Goal: Complete application form

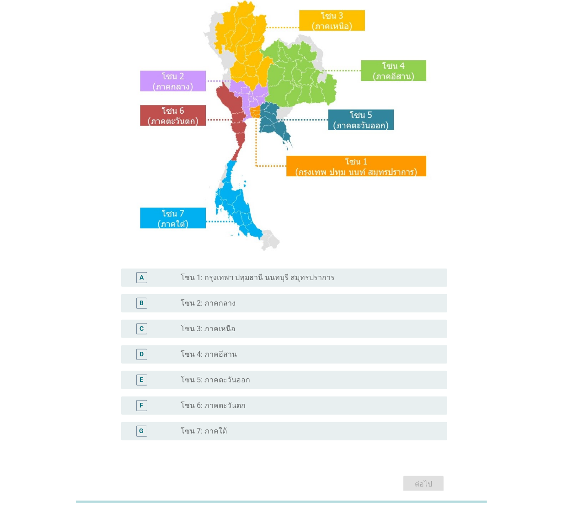
scroll to position [120, 0]
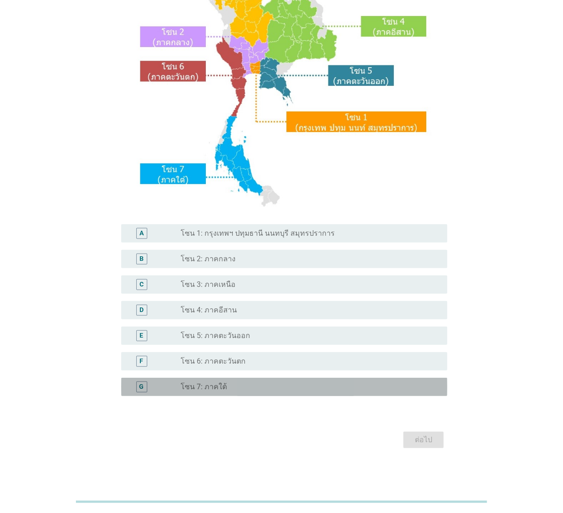
click at [221, 387] on label "โซน 7: ภาคใต้" at bounding box center [204, 387] width 46 height 9
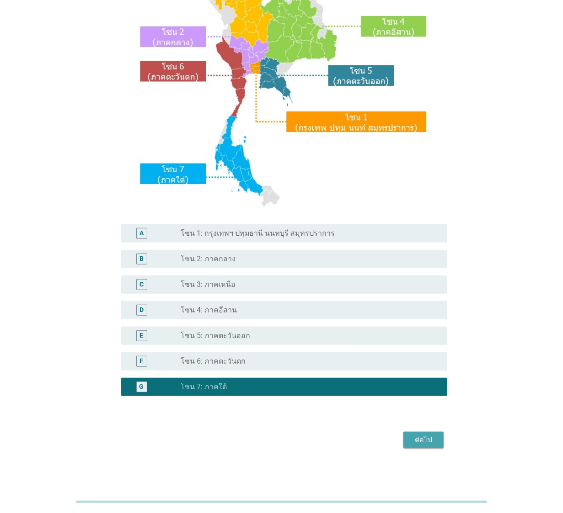
click at [426, 446] on button "ต่อไป" at bounding box center [423, 440] width 40 height 16
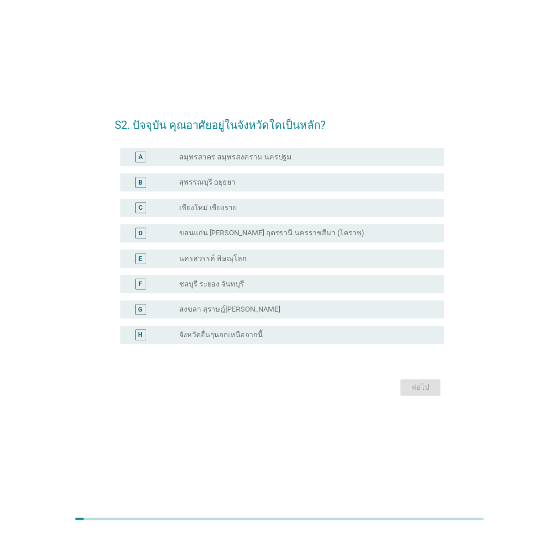
scroll to position [0, 0]
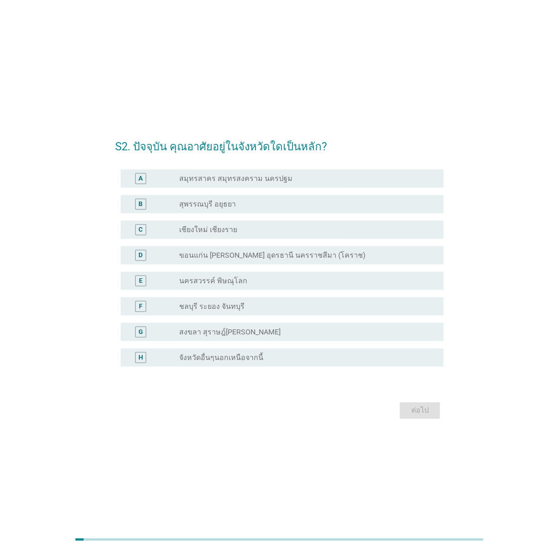
click at [199, 345] on div "H radio_button_unchecked จังหวัดอื่นๆนอกเหนือจากนี้" at bounding box center [279, 358] width 329 height 26
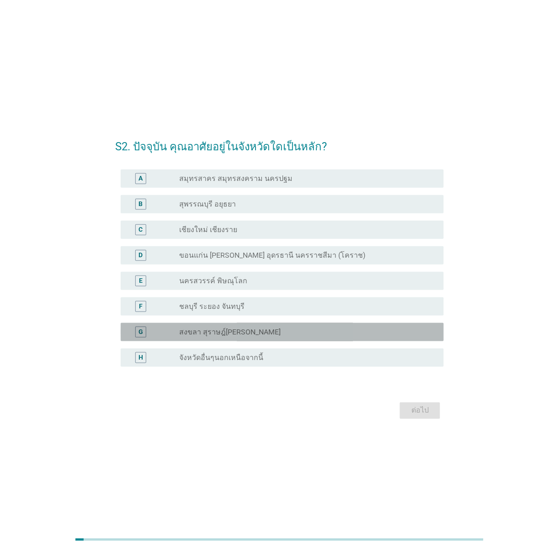
click at [202, 337] on div "radio_button_unchecked สงขลา สุราษฎ์[PERSON_NAME]" at bounding box center [307, 332] width 257 height 11
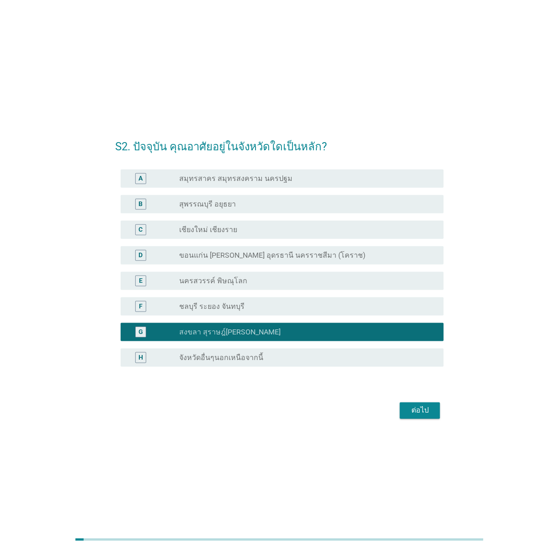
click at [427, 414] on div "ต่อไป" at bounding box center [420, 410] width 26 height 11
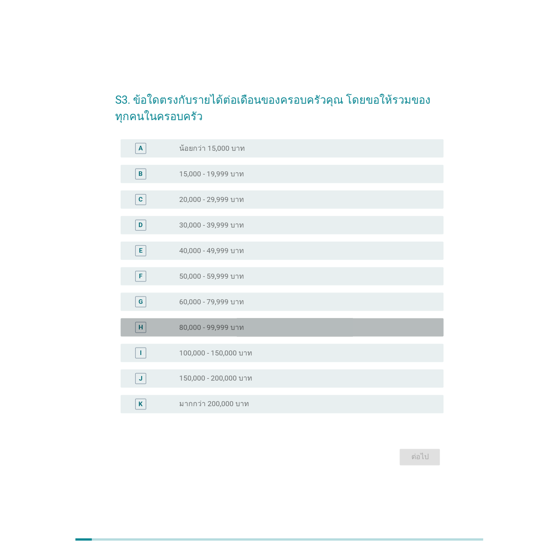
click at [257, 325] on div "radio_button_unchecked 80,000 - 99,999 บาท" at bounding box center [304, 327] width 250 height 9
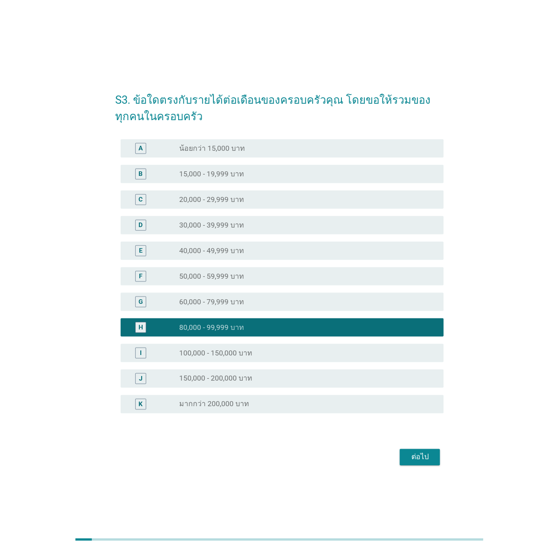
click at [421, 453] on div "ต่อไป" at bounding box center [420, 457] width 26 height 11
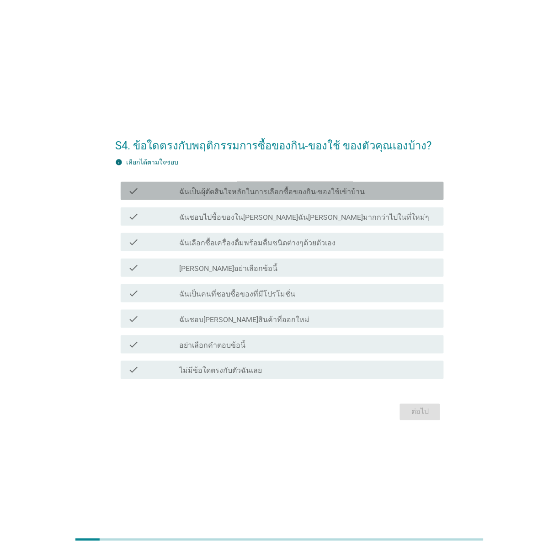
click at [302, 193] on label "ฉันเป็นผุ้ตัดสินใจหลักในการเลือกซื้อของกิน-ของใช้เข้าบ้าน" at bounding box center [272, 191] width 186 height 9
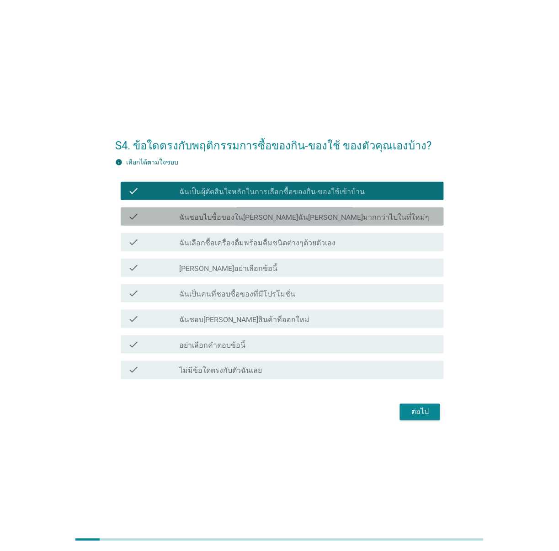
click at [304, 216] on label "ฉันชอบไปซื้อของใน[PERSON_NAME]ฉัน[PERSON_NAME]มากกว่าไปในที่ใหม่ๆ" at bounding box center [304, 217] width 250 height 9
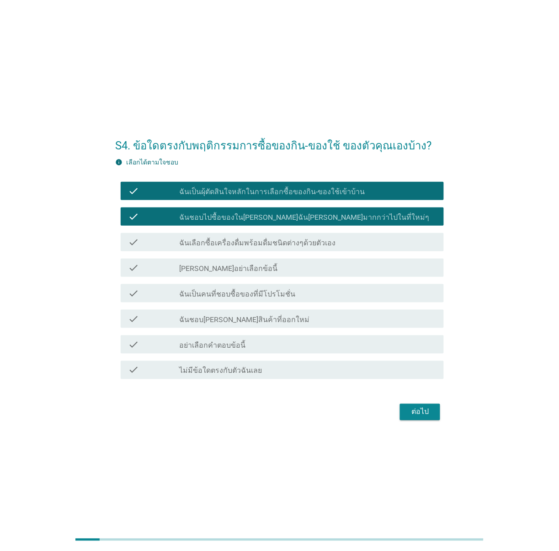
click at [302, 245] on label "ฉันเลือกซื้อเครื่องดื่มพร้อมดื่มชนิดต่างๆด้วยตัวเอง" at bounding box center [257, 243] width 156 height 9
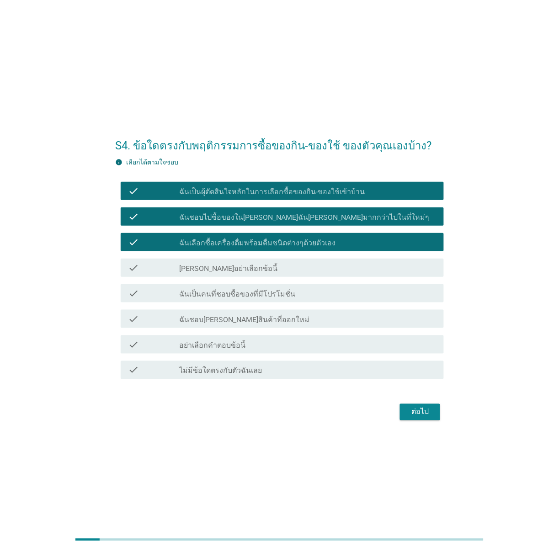
click at [271, 298] on div "check check_box_outline_blank ฉันเป็นคนที่ชอบซื้อของที่มีโปรโมชั่น" at bounding box center [282, 293] width 323 height 18
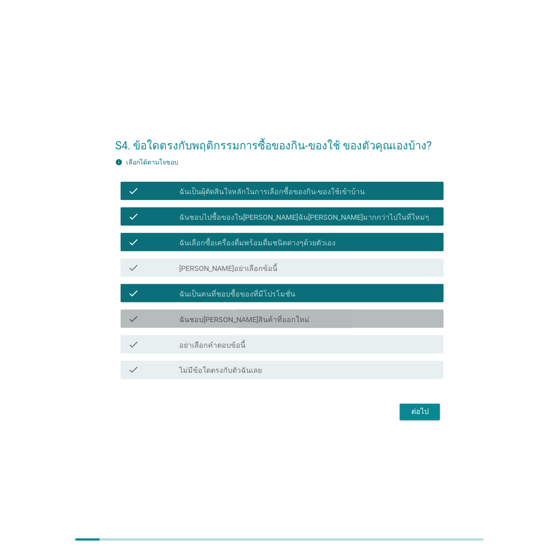
click at [271, 317] on div "check_box_outline_blank ฉันชอบ[PERSON_NAME]สินค้าที่ออกใหม่" at bounding box center [307, 319] width 257 height 11
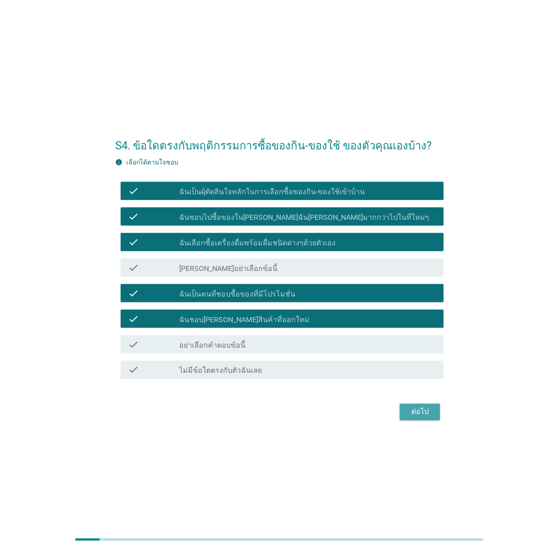
click at [425, 412] on div "ต่อไป" at bounding box center [420, 412] width 26 height 11
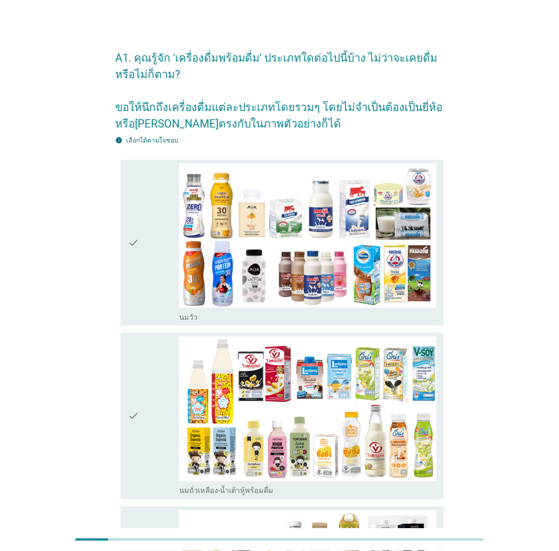
click at [138, 245] on icon "check" at bounding box center [133, 243] width 11 height 159
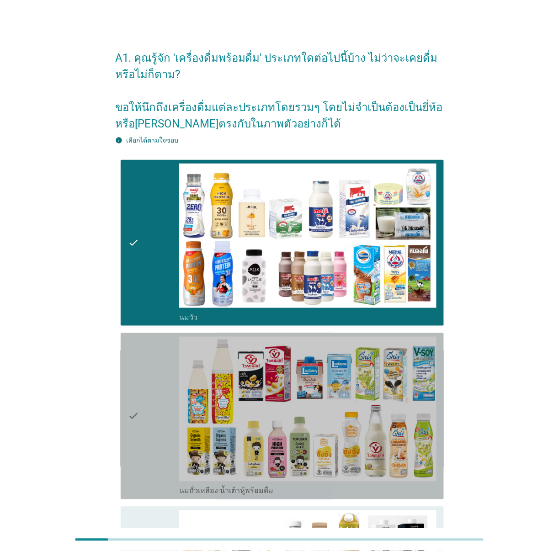
click at [138, 408] on icon "check" at bounding box center [133, 416] width 11 height 159
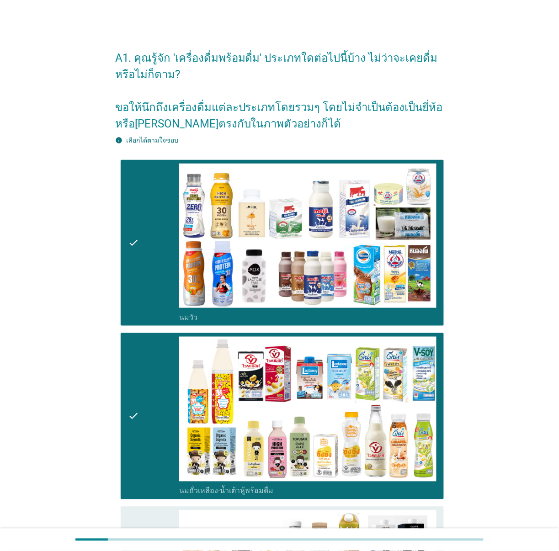
scroll to position [482, 0]
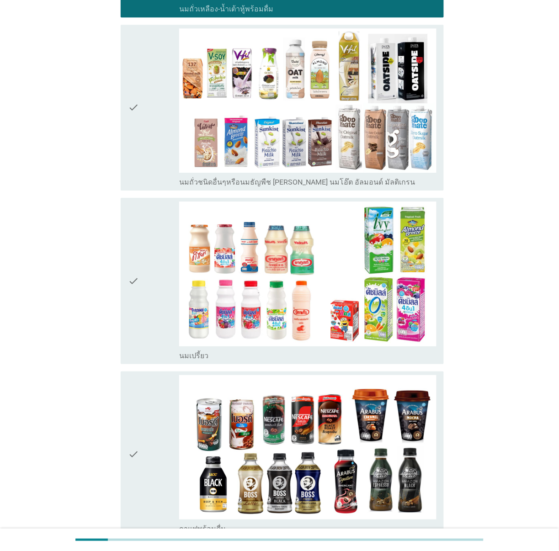
click at [143, 101] on div "check" at bounding box center [154, 107] width 52 height 159
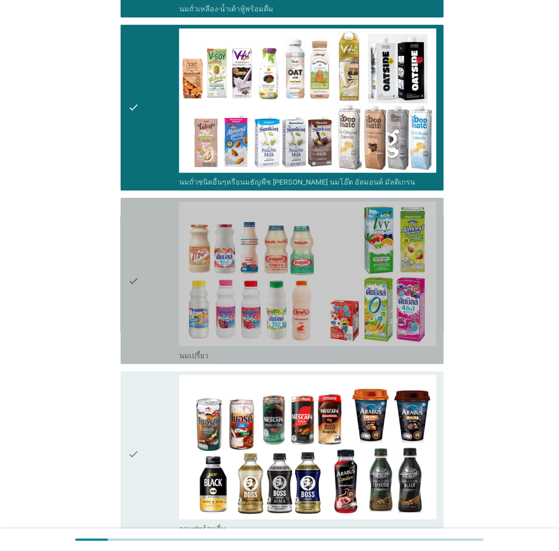
click at [146, 257] on div "check" at bounding box center [154, 281] width 52 height 159
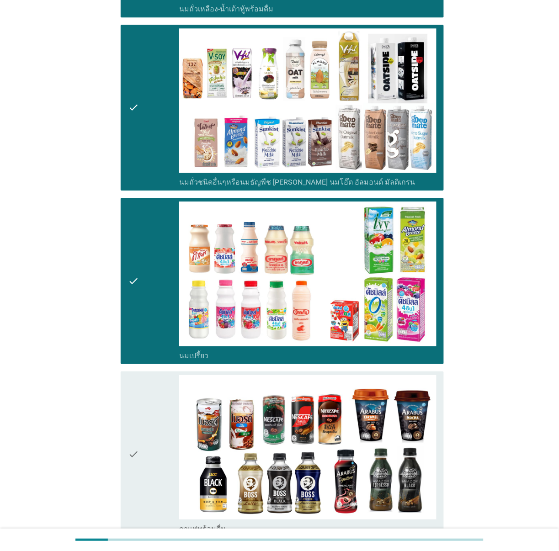
click at [152, 417] on div "check" at bounding box center [154, 454] width 52 height 159
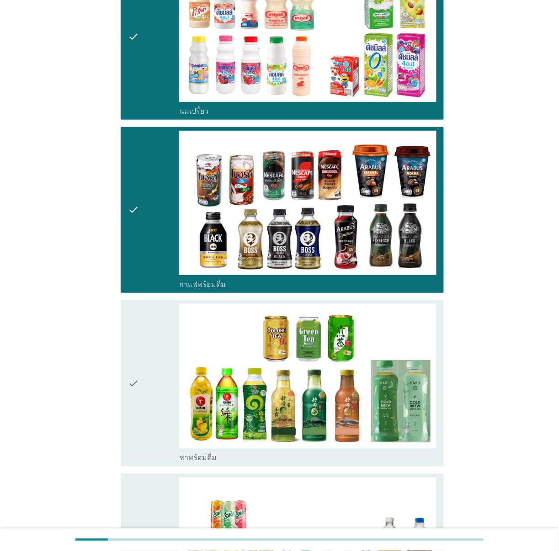
scroll to position [1930, 0]
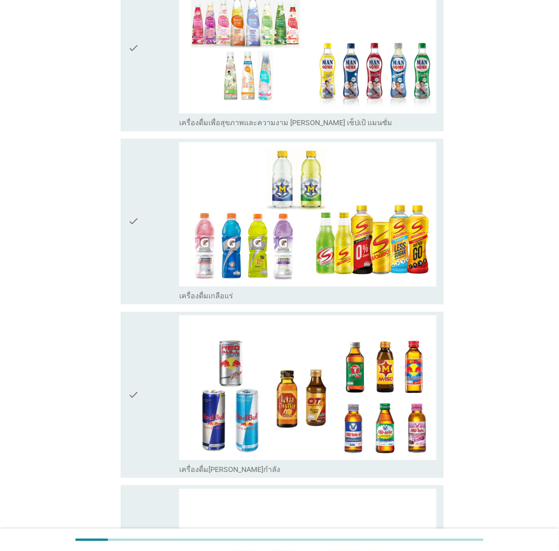
click at [132, 75] on icon "check" at bounding box center [133, 47] width 11 height 159
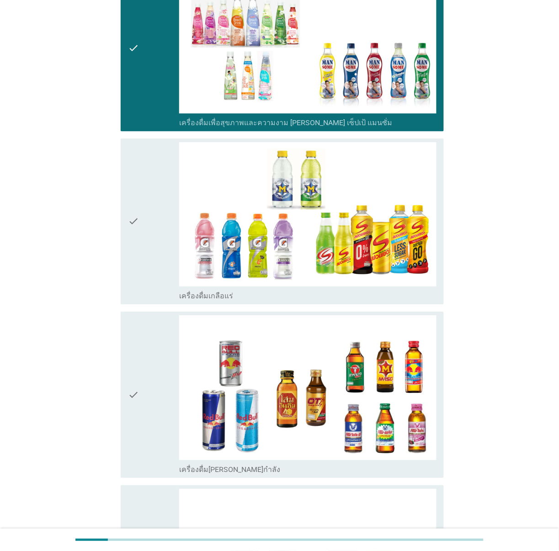
click at [149, 199] on div "check" at bounding box center [154, 221] width 52 height 159
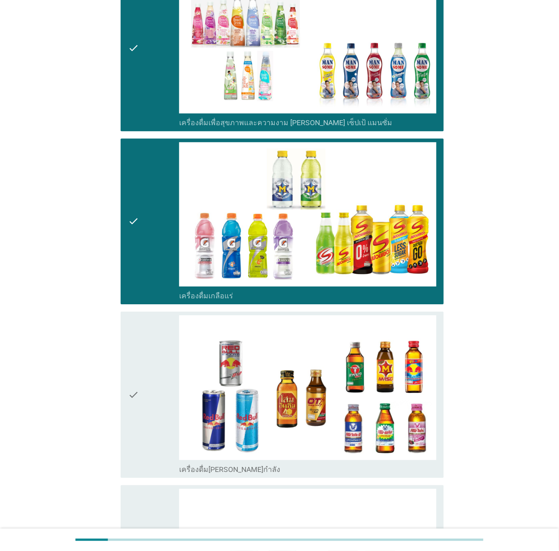
click at [154, 362] on div "check" at bounding box center [154, 394] width 52 height 159
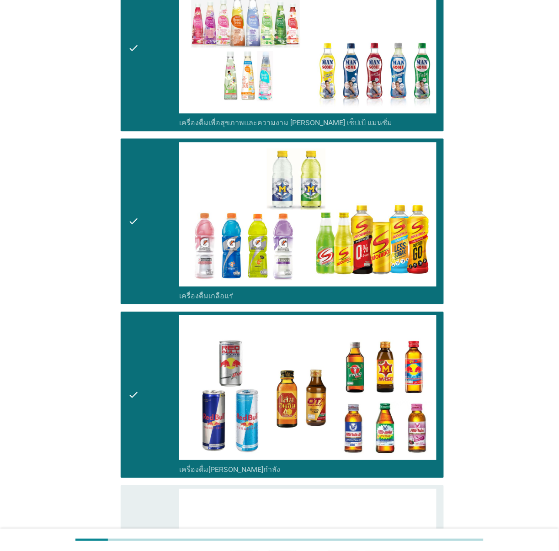
scroll to position [1447, 0]
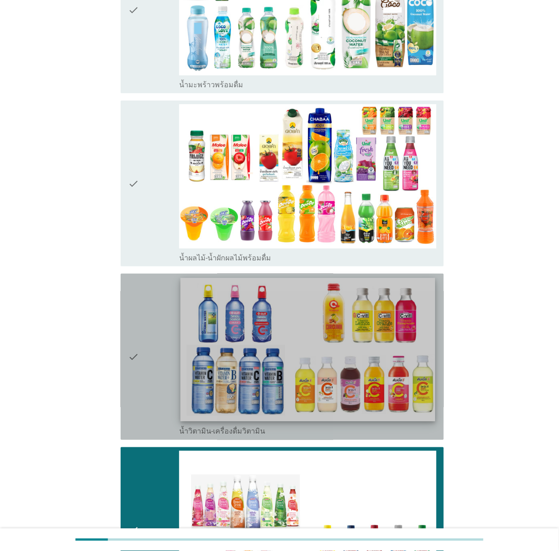
click at [321, 300] on img at bounding box center [308, 349] width 255 height 143
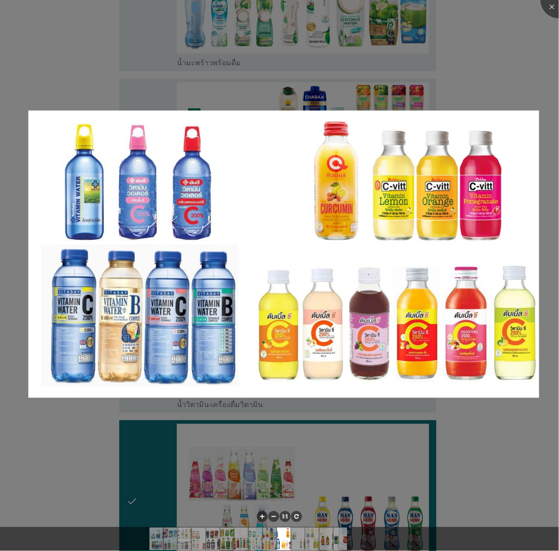
click at [500, 73] on div at bounding box center [279, 275] width 559 height 551
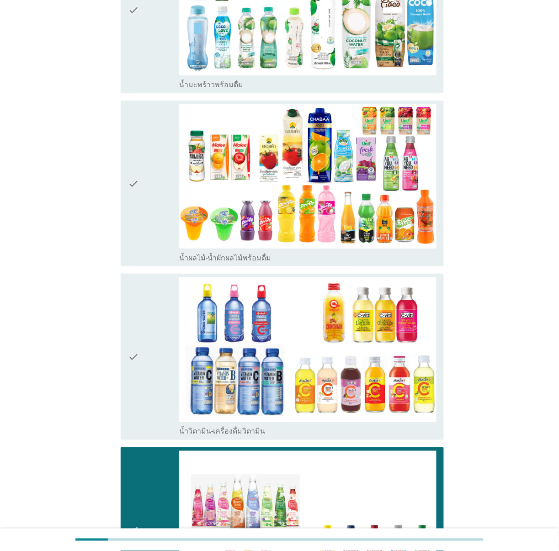
click at [122, 304] on div "check check_box_outline_blank น้ำวิตามิน-เครื่องดื่มวิตามิน" at bounding box center [282, 357] width 323 height 166
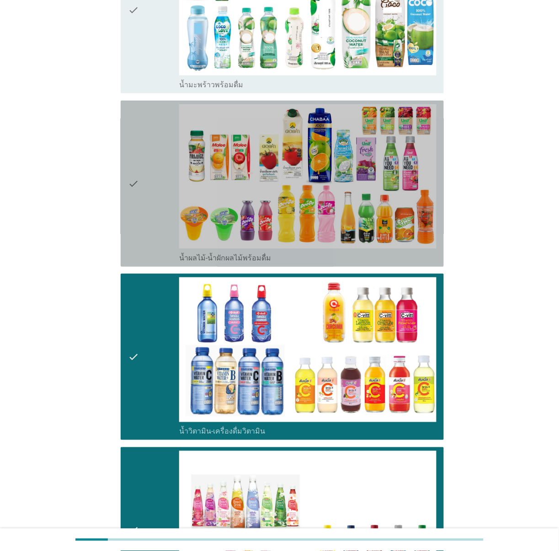
click at [134, 197] on icon "check" at bounding box center [133, 183] width 11 height 159
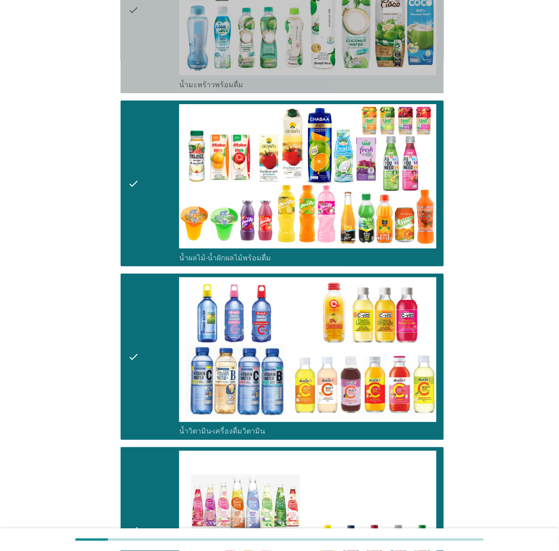
click at [138, 47] on icon "check" at bounding box center [133, 10] width 11 height 159
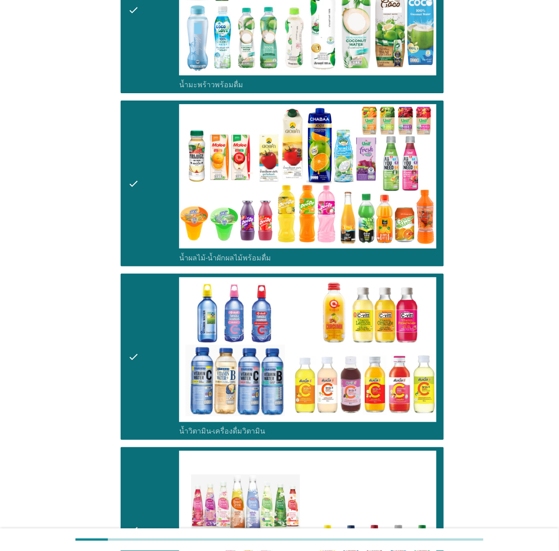
scroll to position [965, 0]
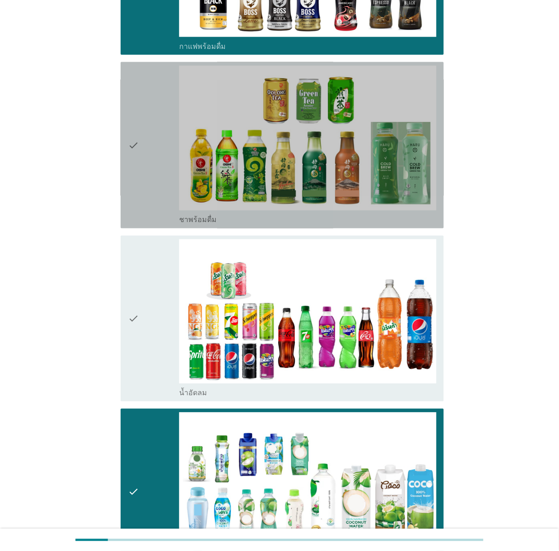
click at [148, 170] on div "check" at bounding box center [154, 145] width 52 height 159
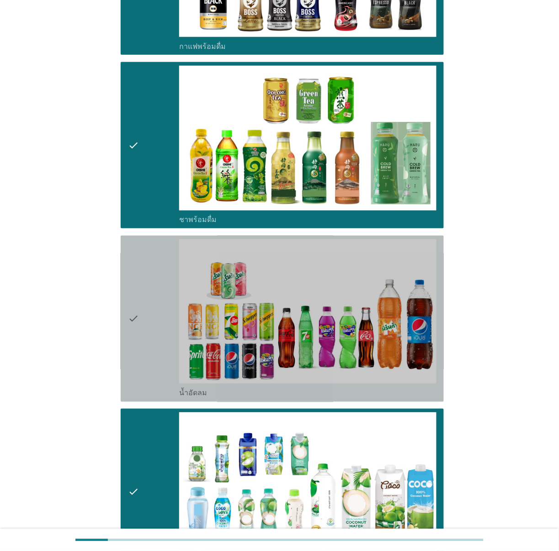
click at [140, 298] on div "check" at bounding box center [154, 319] width 52 height 159
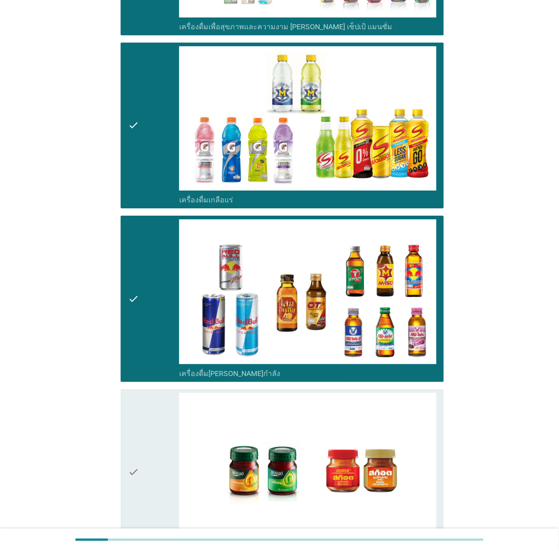
scroll to position [2160, 0]
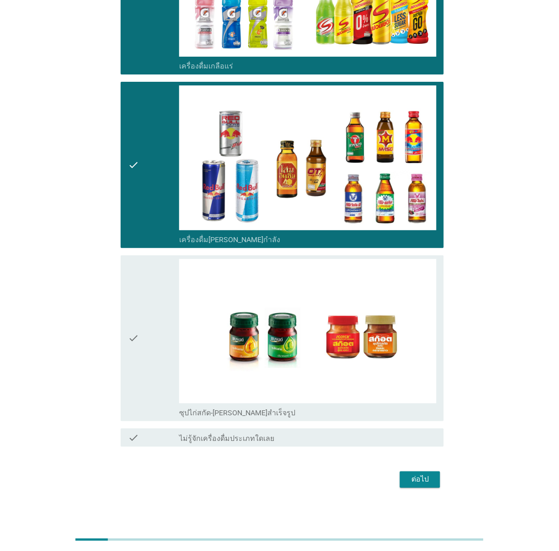
click at [151, 344] on div "check" at bounding box center [154, 338] width 52 height 159
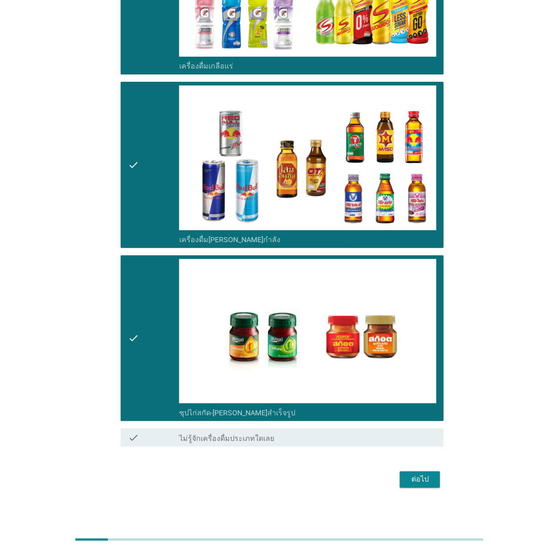
click at [420, 481] on div "ต่อไป" at bounding box center [420, 479] width 26 height 11
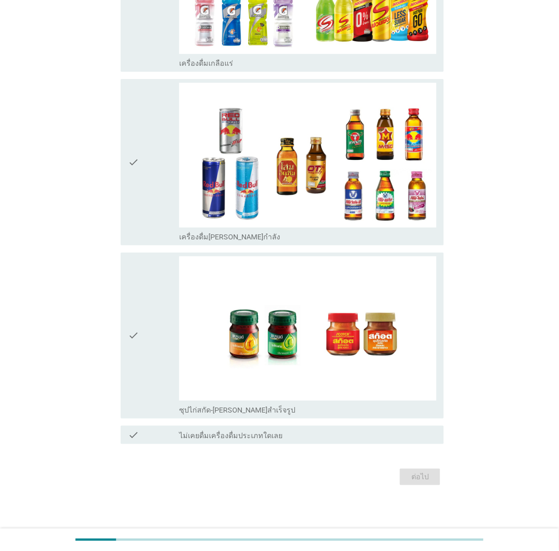
scroll to position [0, 0]
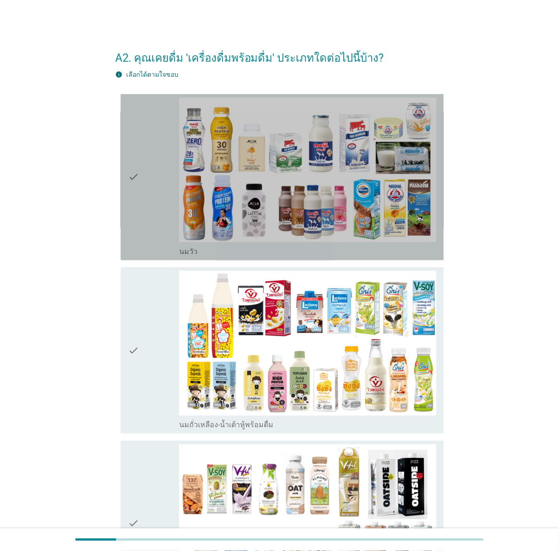
click at [149, 186] on div "check" at bounding box center [154, 177] width 52 height 159
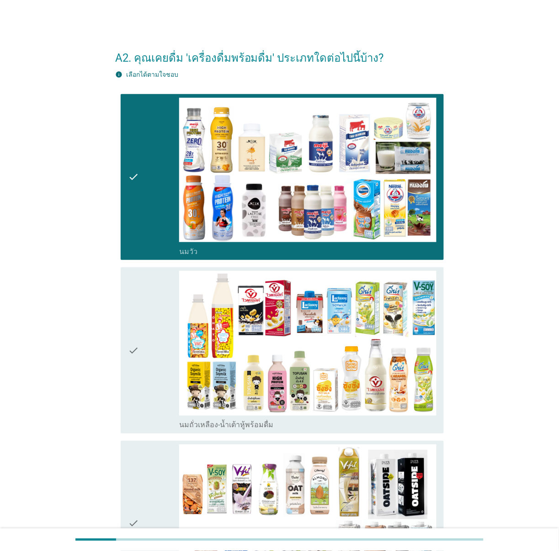
click at [139, 328] on div "check" at bounding box center [154, 350] width 52 height 159
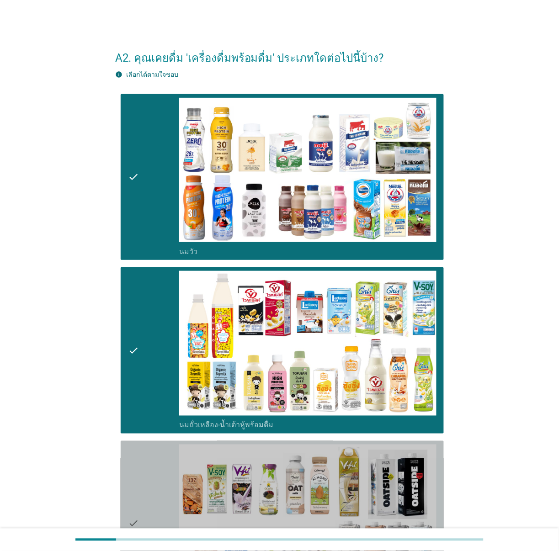
click at [158, 483] on div "check" at bounding box center [154, 524] width 52 height 159
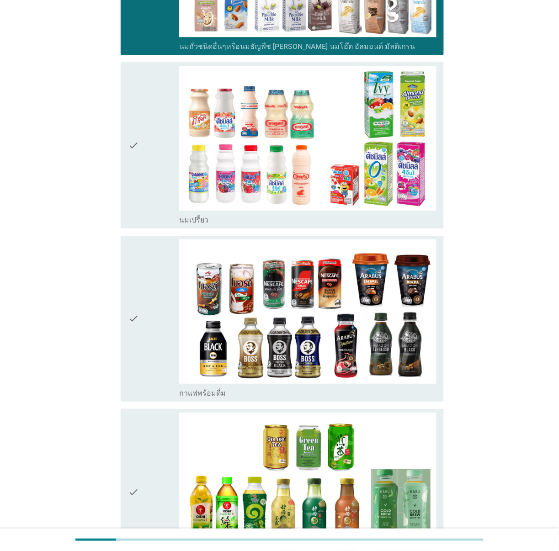
scroll to position [558, 0]
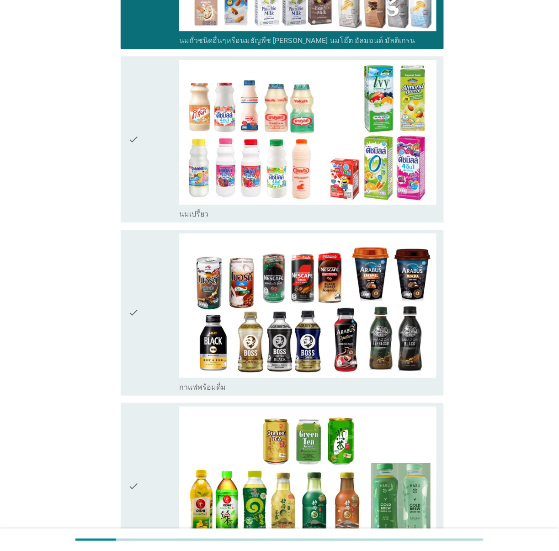
click at [140, 143] on div "check" at bounding box center [154, 139] width 52 height 159
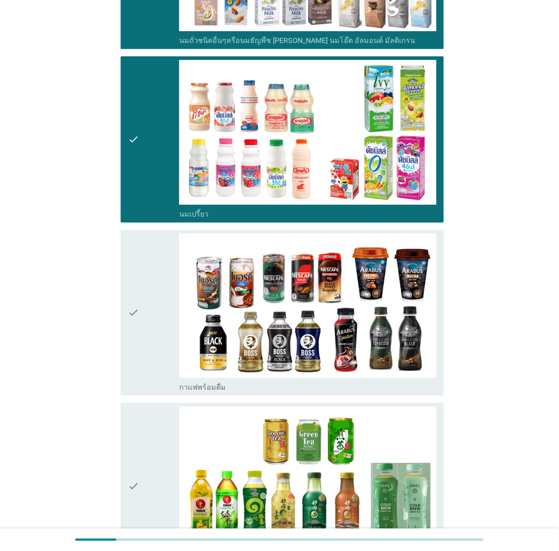
click at [137, 316] on icon "check" at bounding box center [133, 313] width 11 height 159
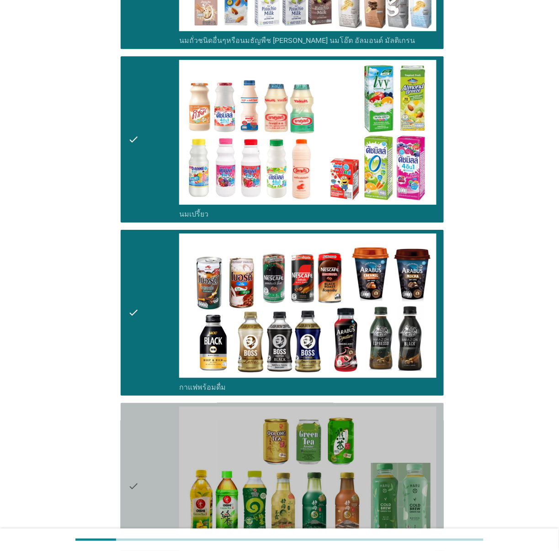
click at [138, 456] on icon "check" at bounding box center [133, 486] width 11 height 159
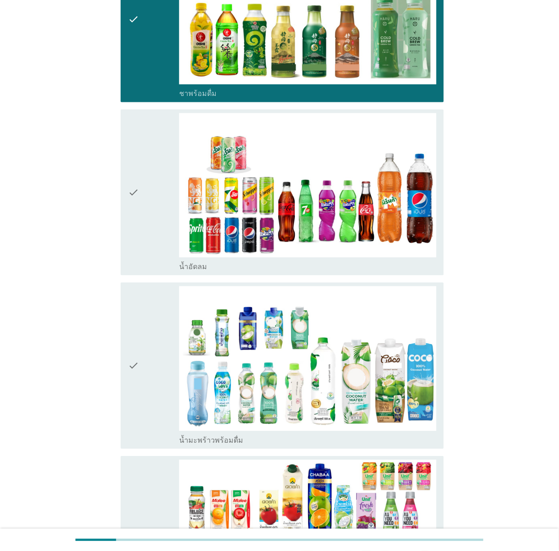
scroll to position [1143, 0]
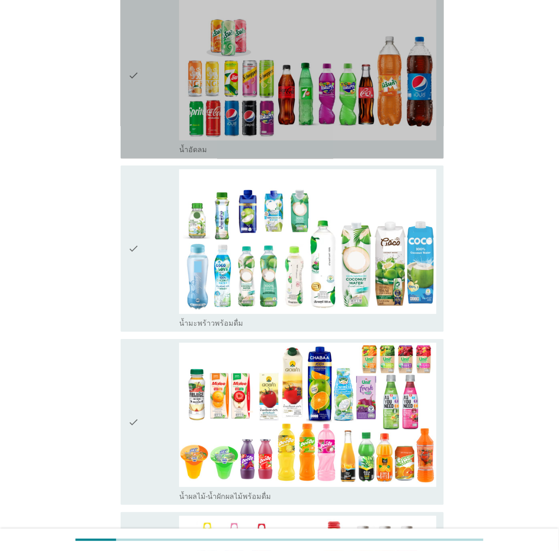
click at [141, 87] on div "check" at bounding box center [154, 75] width 52 height 159
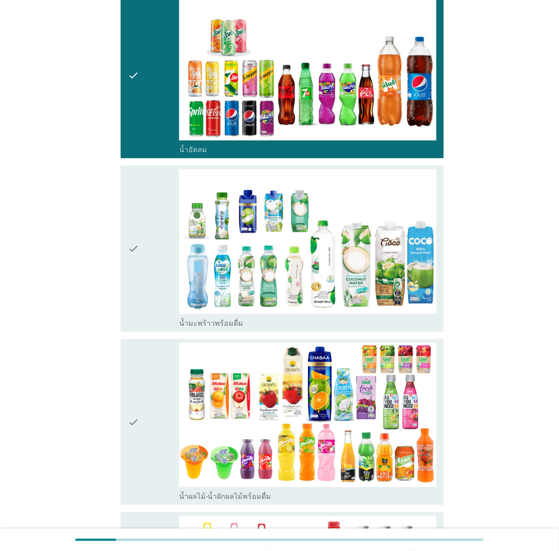
click at [138, 245] on icon "check" at bounding box center [133, 248] width 11 height 159
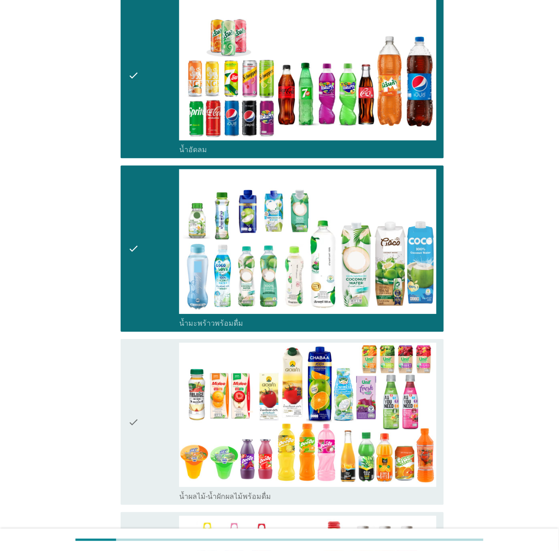
click at [138, 412] on icon "check" at bounding box center [133, 422] width 11 height 159
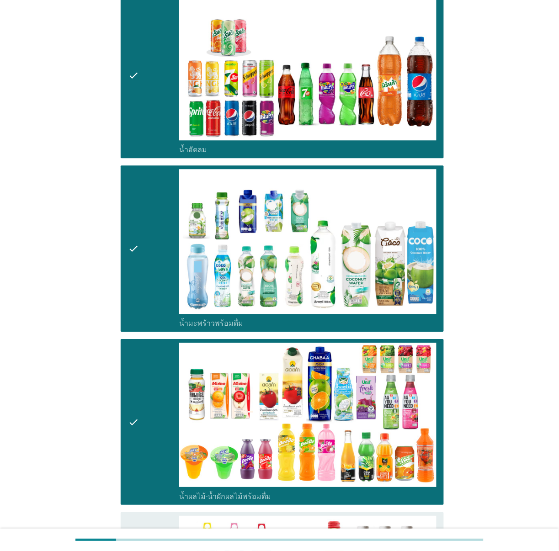
scroll to position [1625, 0]
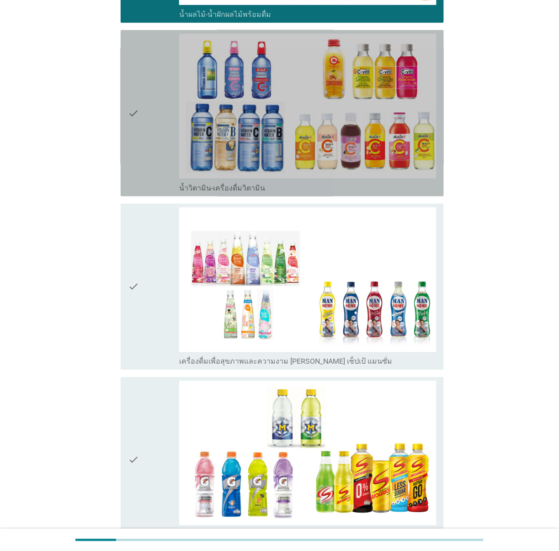
click at [154, 121] on div "check" at bounding box center [154, 113] width 52 height 159
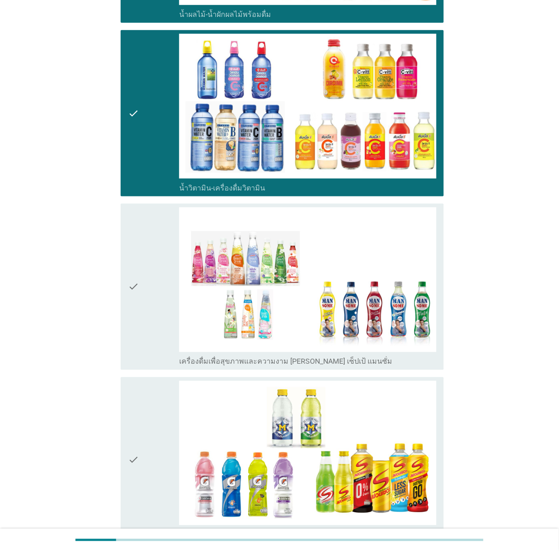
click at [138, 266] on icon "check" at bounding box center [133, 287] width 11 height 159
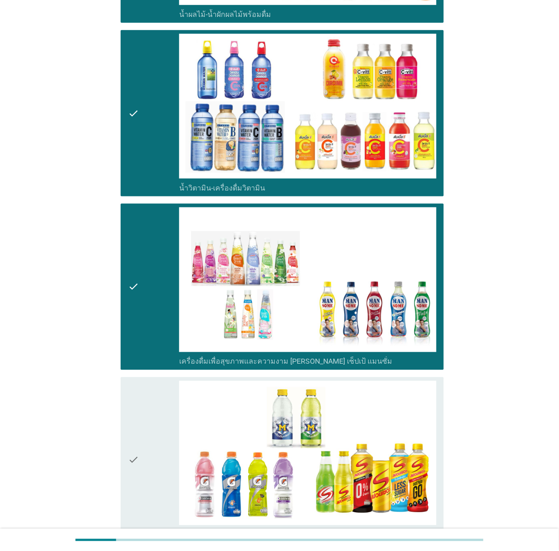
click at [139, 480] on div "check" at bounding box center [154, 460] width 52 height 159
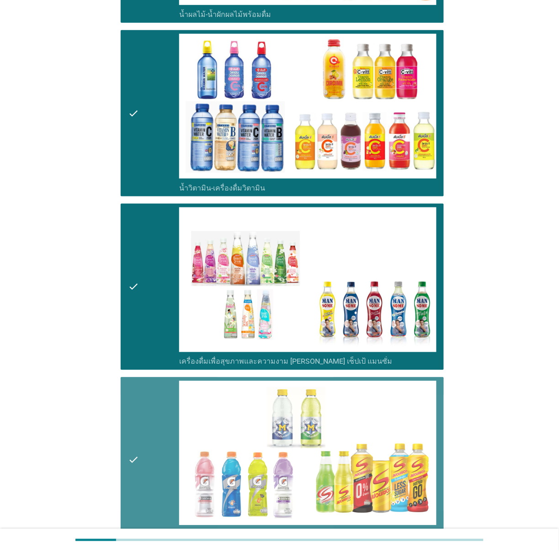
click at [140, 469] on div "check" at bounding box center [154, 460] width 52 height 159
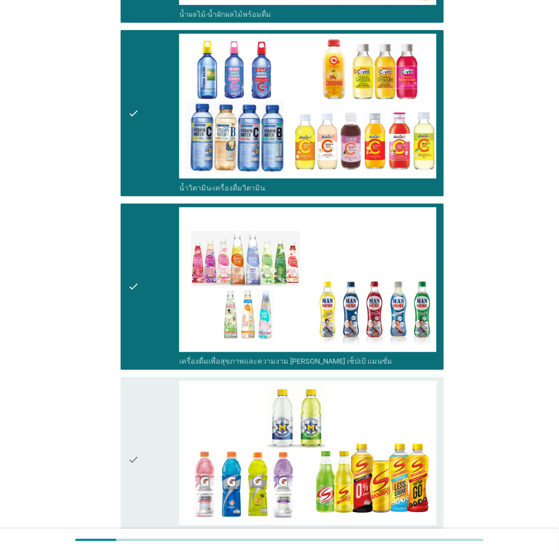
scroll to position [2094, 0]
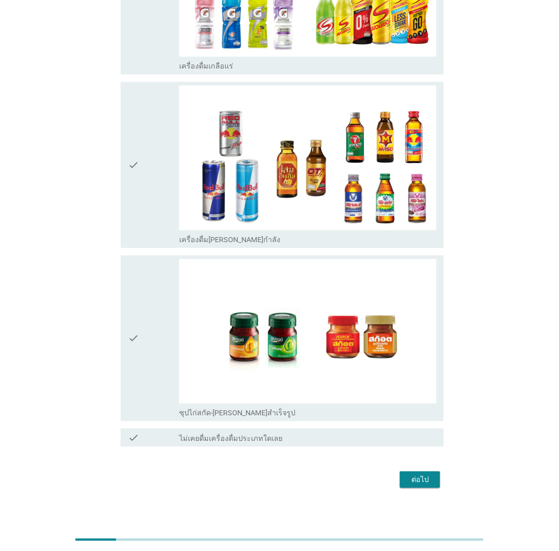
click at [419, 478] on div "ต่อไป" at bounding box center [420, 479] width 26 height 11
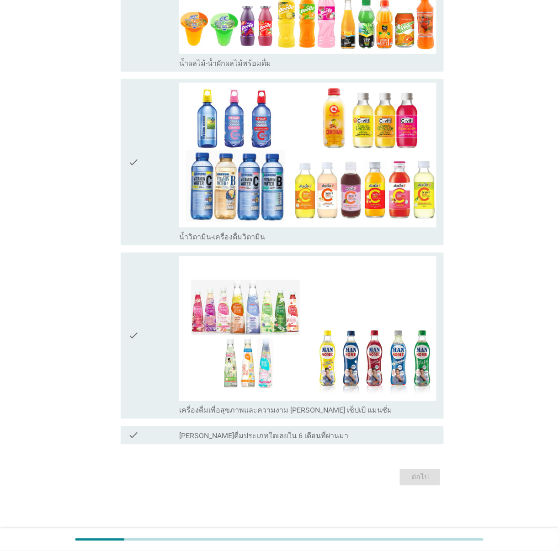
scroll to position [0, 0]
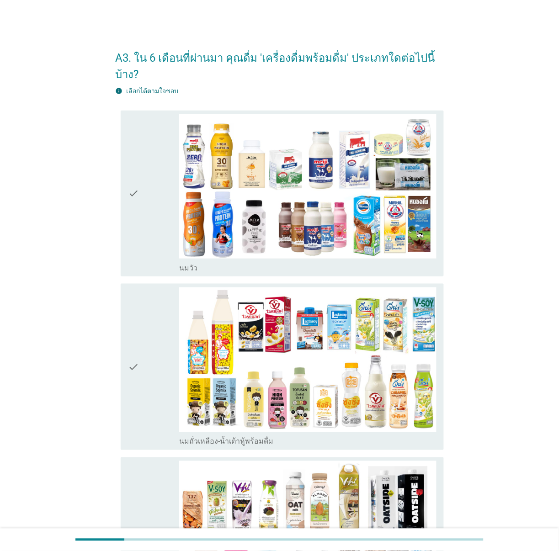
click at [133, 166] on icon "check" at bounding box center [133, 193] width 11 height 159
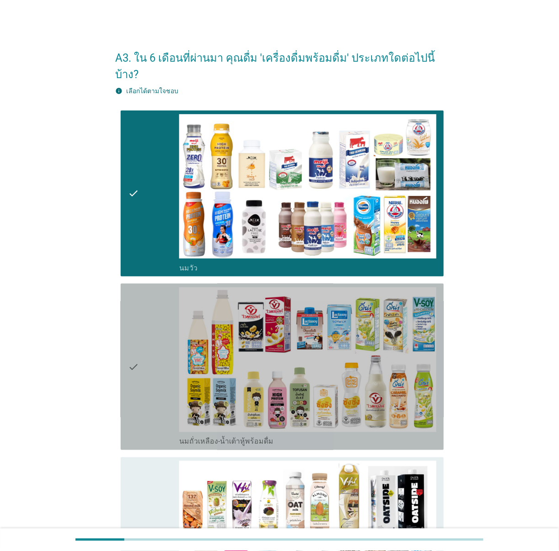
click at [133, 341] on icon "check" at bounding box center [133, 366] width 11 height 159
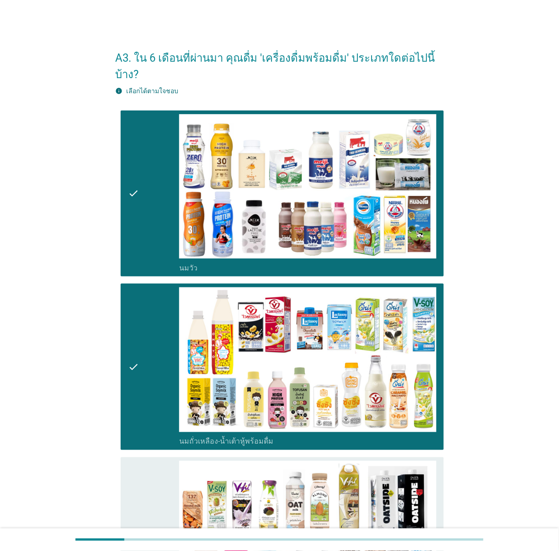
click at [136, 490] on icon "check" at bounding box center [133, 540] width 11 height 159
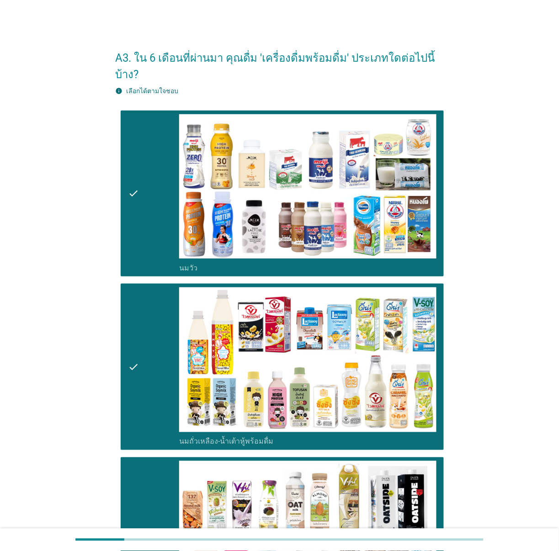
scroll to position [482, 0]
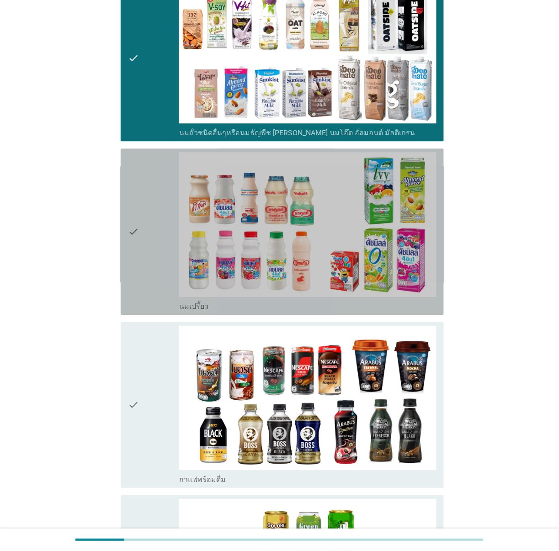
click at [140, 200] on div "check" at bounding box center [154, 231] width 52 height 159
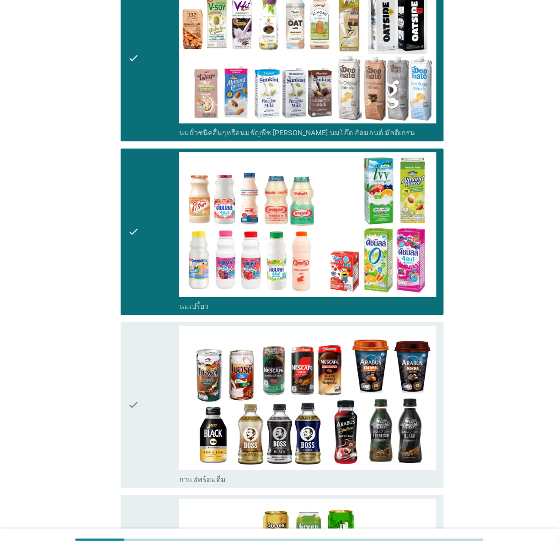
scroll to position [965, 0]
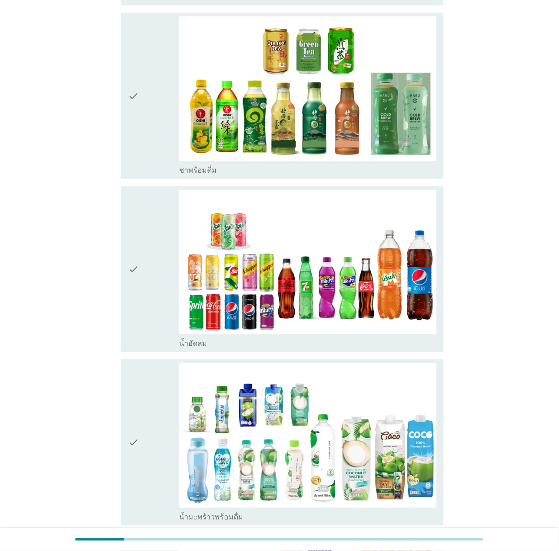
click at [151, 72] on div "check" at bounding box center [154, 95] width 52 height 159
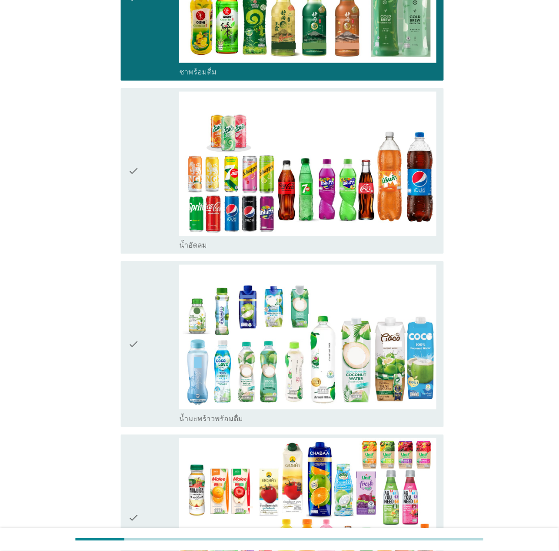
scroll to position [1107, 0]
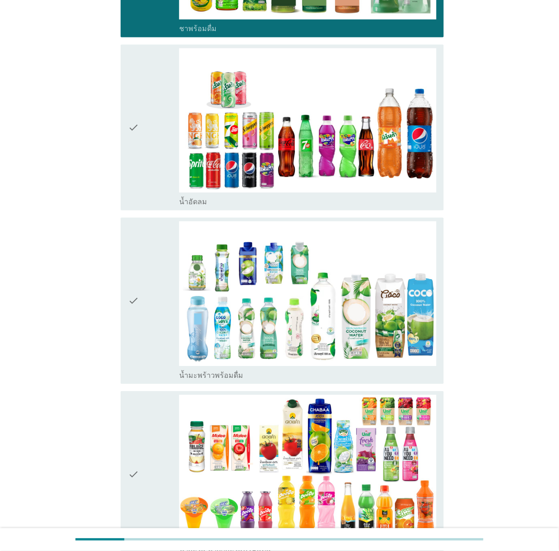
click at [136, 128] on icon "check" at bounding box center [133, 127] width 11 height 159
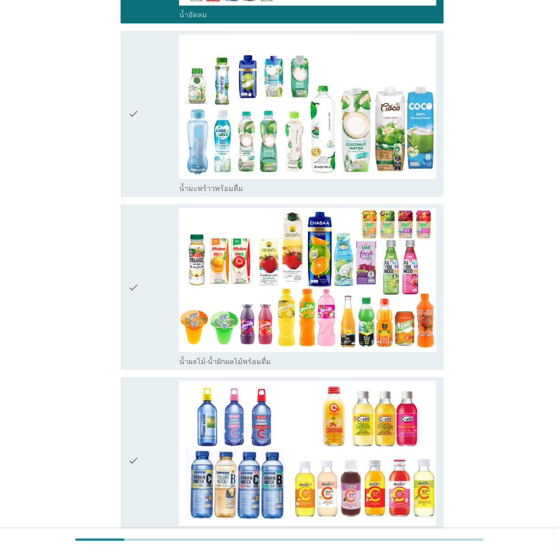
scroll to position [1296, 0]
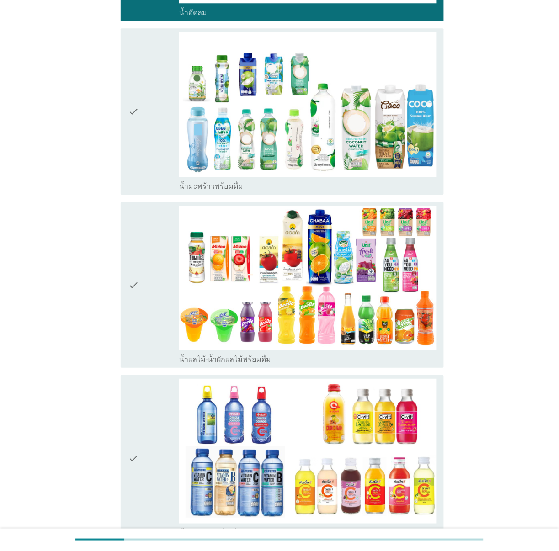
click at [145, 253] on div "check" at bounding box center [154, 285] width 52 height 159
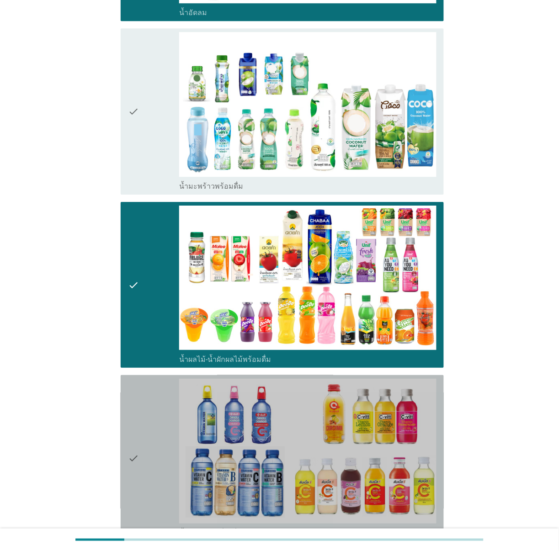
click at [145, 424] on div "check" at bounding box center [154, 458] width 52 height 159
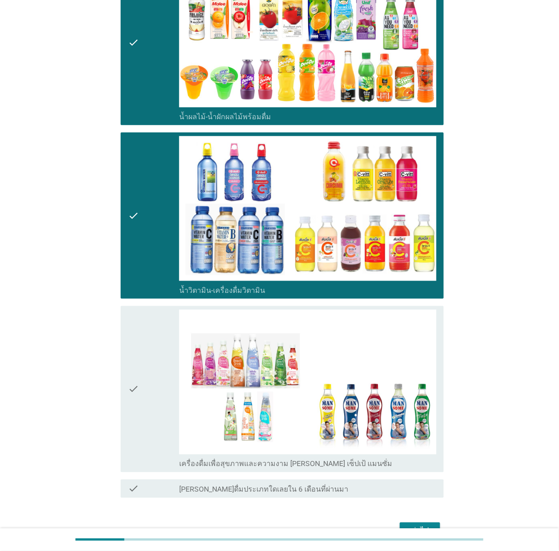
scroll to position [1574, 0]
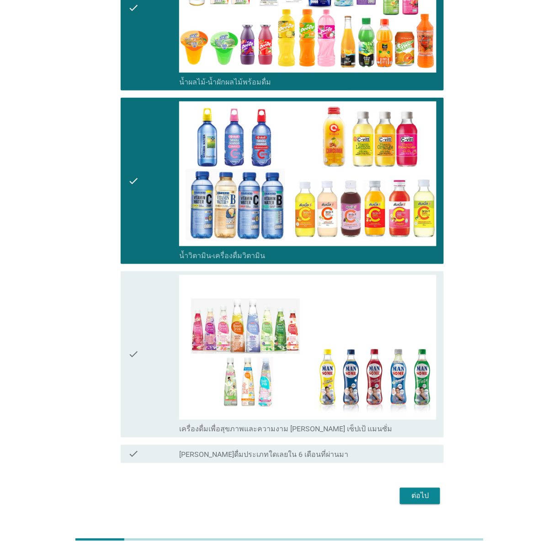
click at [130, 336] on icon "check" at bounding box center [133, 354] width 11 height 159
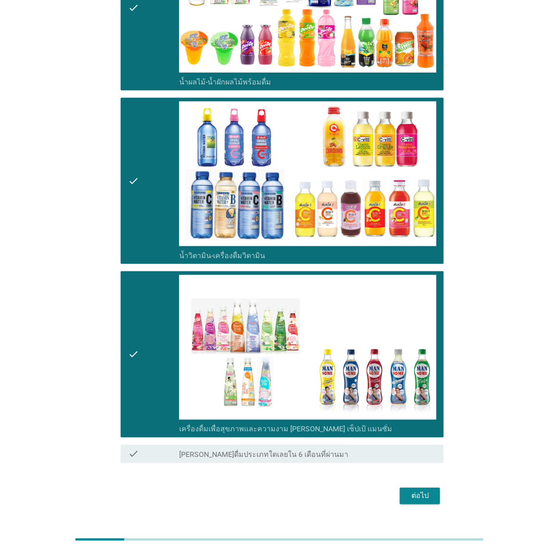
click at [423, 488] on button "ต่อไป" at bounding box center [420, 496] width 40 height 16
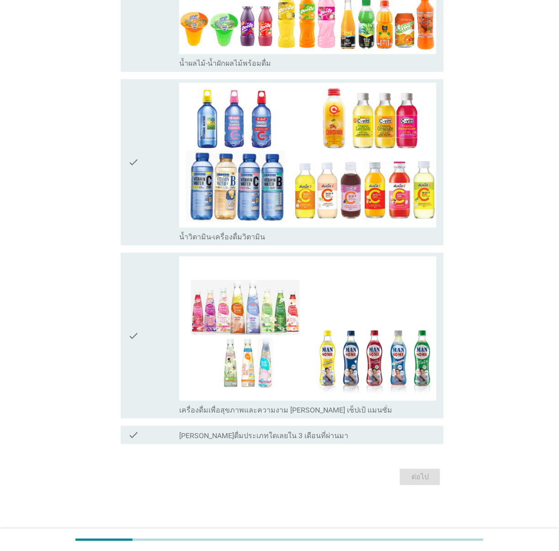
scroll to position [0, 0]
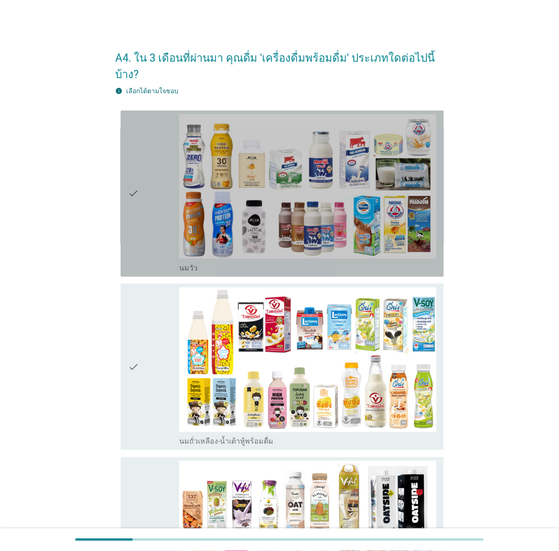
click at [143, 191] on div "check" at bounding box center [154, 193] width 52 height 159
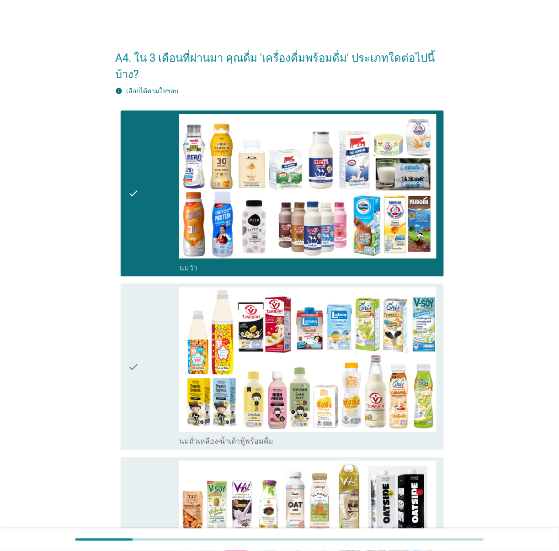
click at [142, 327] on div "check" at bounding box center [154, 366] width 52 height 159
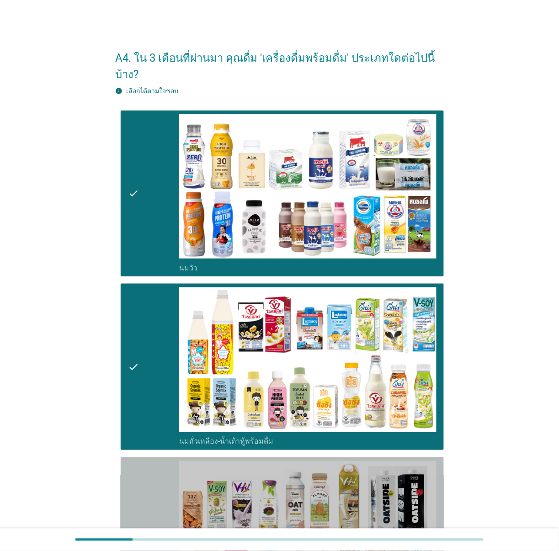
click at [145, 503] on div "check" at bounding box center [154, 540] width 52 height 159
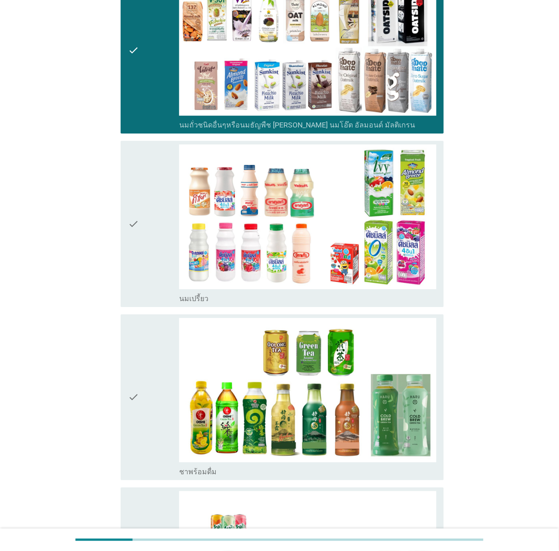
scroll to position [494, 0]
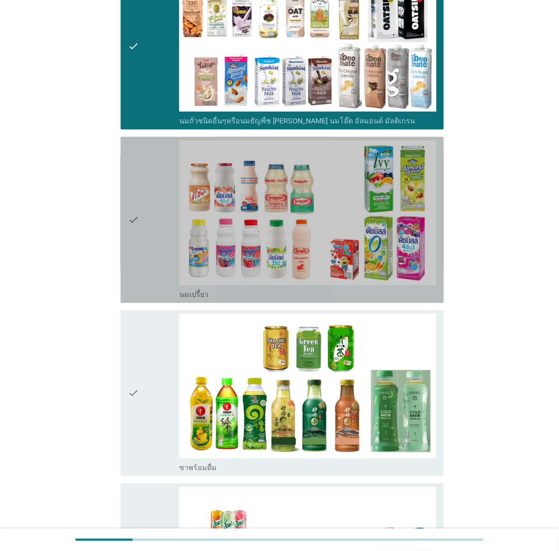
click at [140, 215] on div "check" at bounding box center [154, 219] width 52 height 159
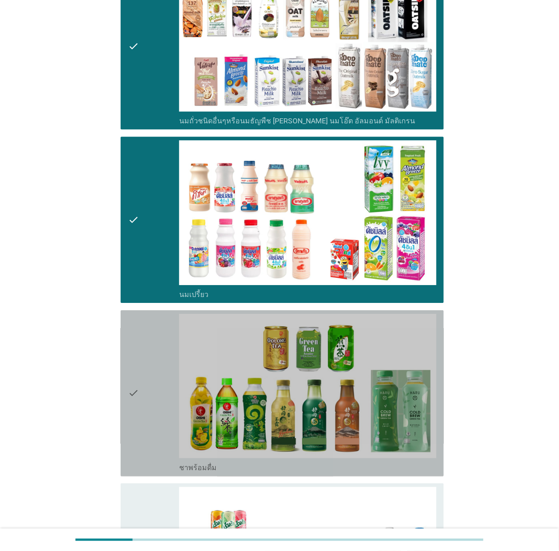
click at [136, 365] on icon "check" at bounding box center [133, 393] width 11 height 159
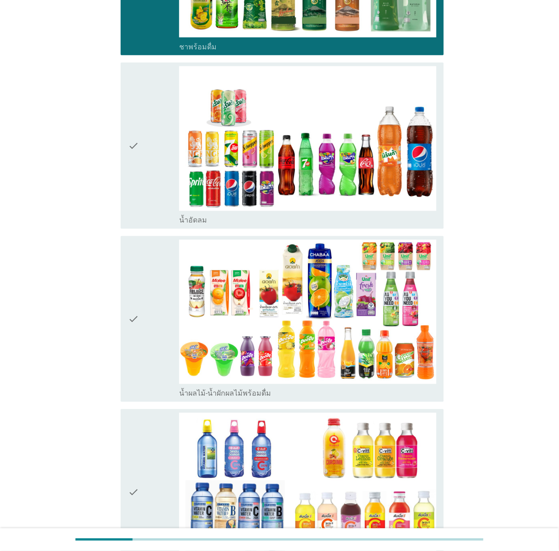
scroll to position [938, 0]
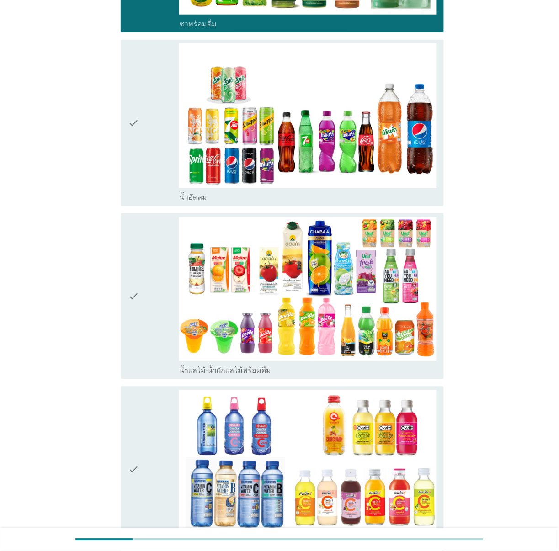
click at [136, 108] on icon "check" at bounding box center [133, 122] width 11 height 159
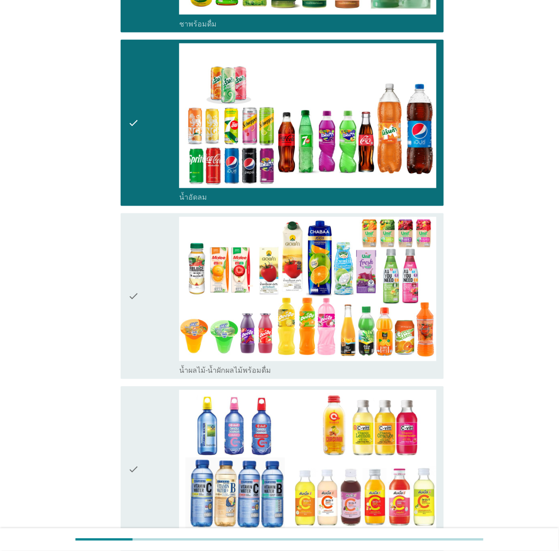
click at [140, 254] on div "check" at bounding box center [154, 296] width 52 height 159
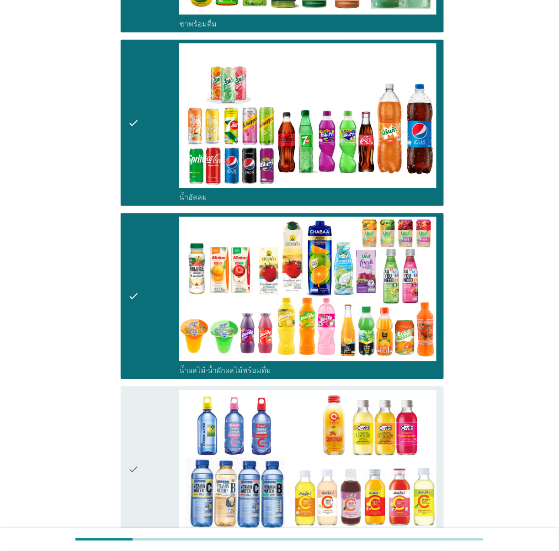
scroll to position [1227, 0]
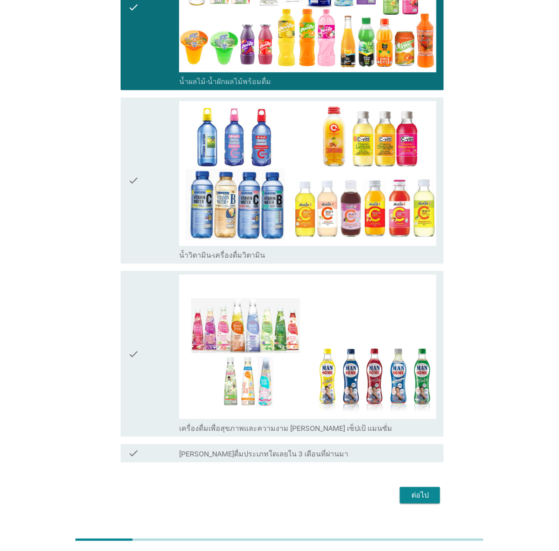
click at [424, 490] on div "ต่อไป" at bounding box center [420, 495] width 26 height 11
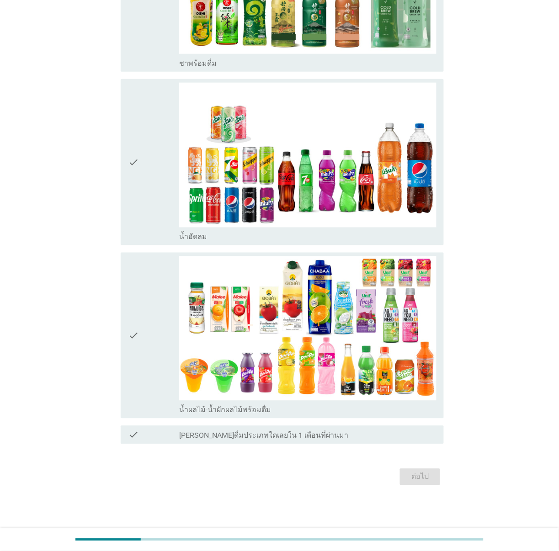
scroll to position [0, 0]
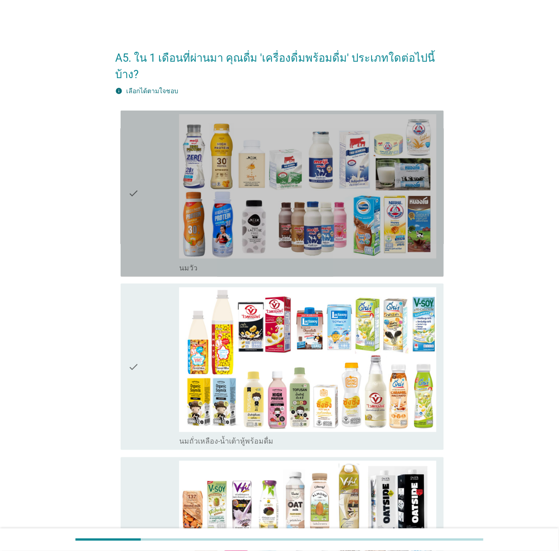
click at [143, 170] on div "check" at bounding box center [154, 193] width 52 height 159
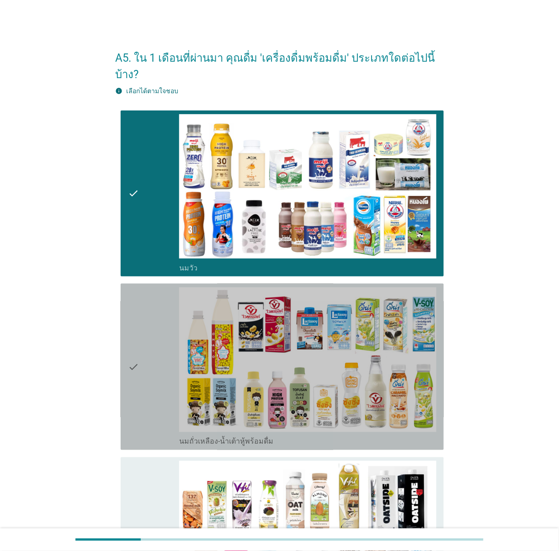
click at [144, 330] on div "check" at bounding box center [154, 366] width 52 height 159
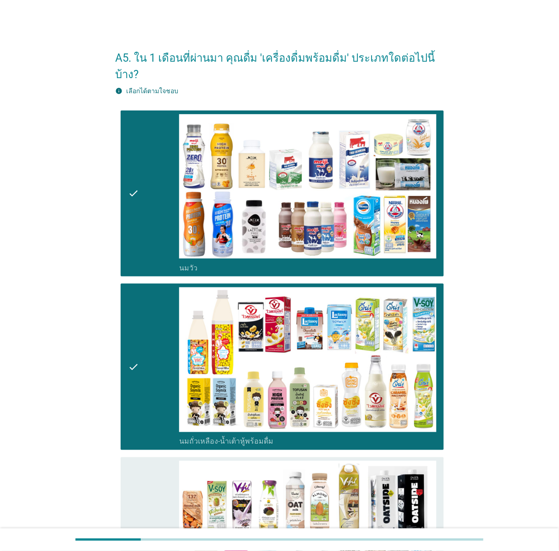
scroll to position [482, 0]
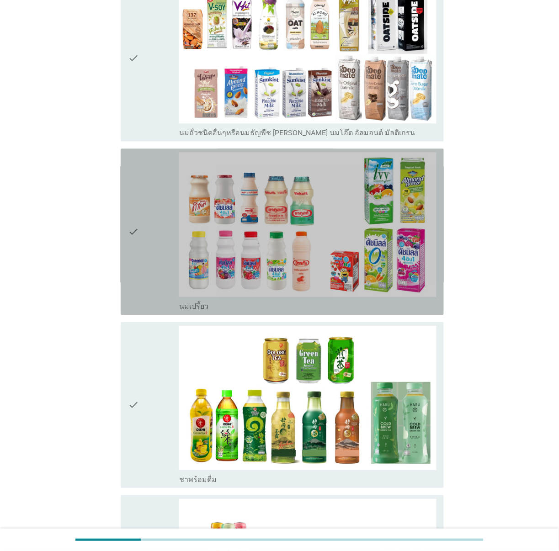
click at [138, 213] on icon "check" at bounding box center [133, 231] width 11 height 159
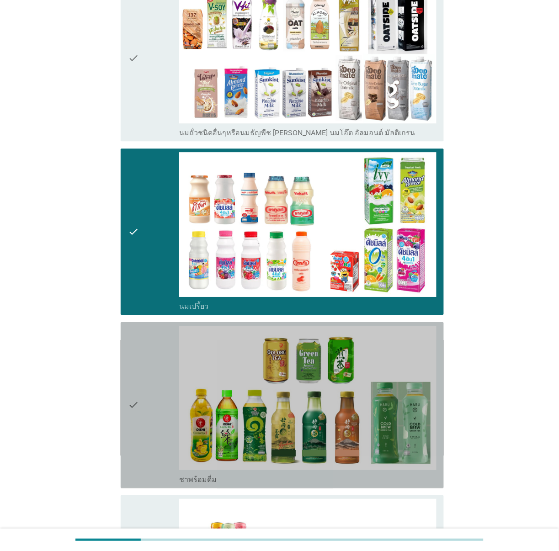
click at [137, 384] on icon "check" at bounding box center [133, 405] width 11 height 159
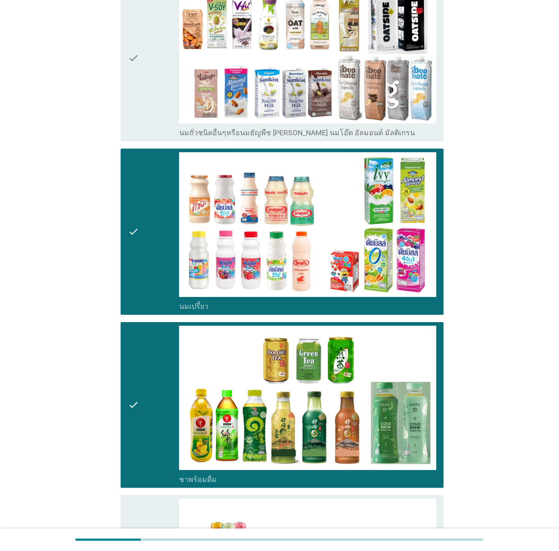
scroll to position [881, 0]
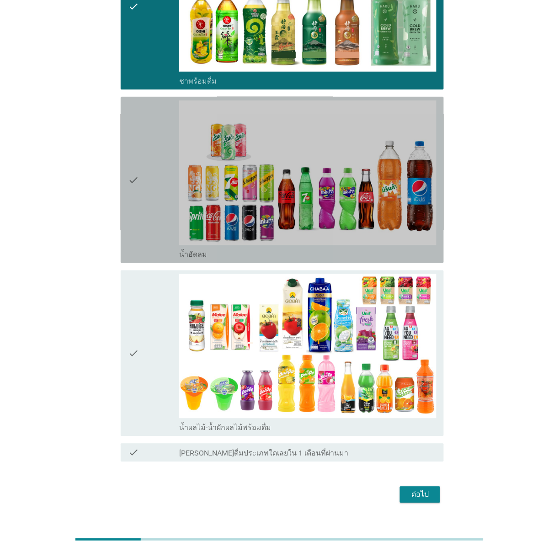
click at [143, 166] on div "check" at bounding box center [154, 180] width 52 height 159
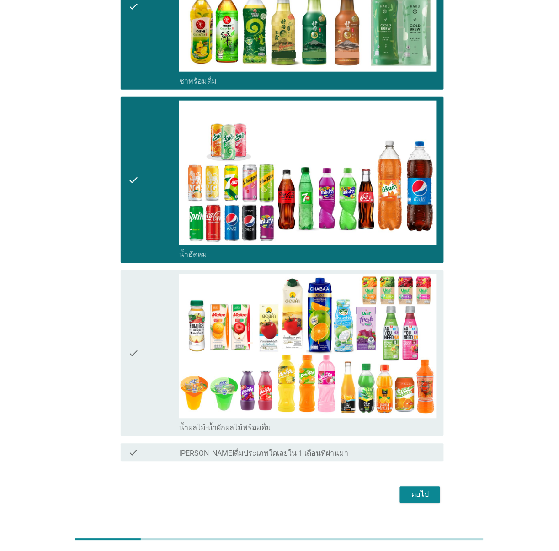
click at [135, 346] on icon "check" at bounding box center [133, 353] width 11 height 159
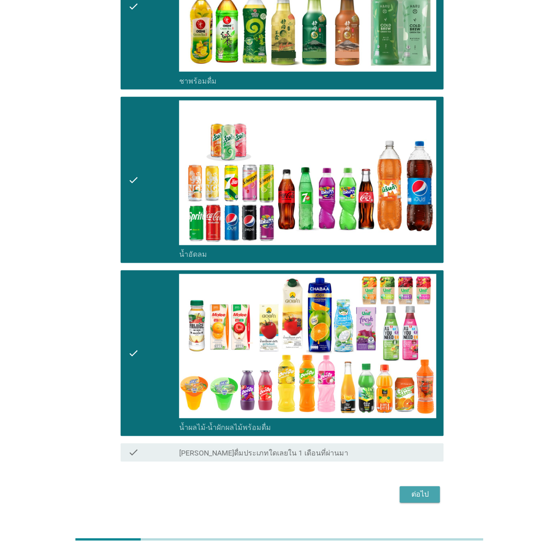
click at [419, 490] on div "ต่อไป" at bounding box center [420, 495] width 26 height 11
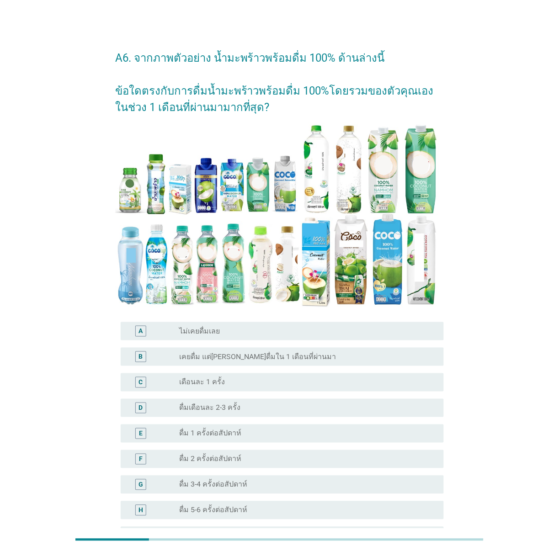
click at [57, 236] on div "A6. จากภาพตัวอย่าง น้ำมะพร้าวพร้อมดื่ม 100% ด้านล่างนี้ ข้อใดตรงกับการดื่มน้ำมะ…" at bounding box center [279, 333] width 515 height 600
click at [258, 363] on div "B radio_button_unchecked เคยดื่ม แต่[PERSON_NAME]ดื่มใน 1 เดือนที่ผ่านมา" at bounding box center [282, 357] width 323 height 18
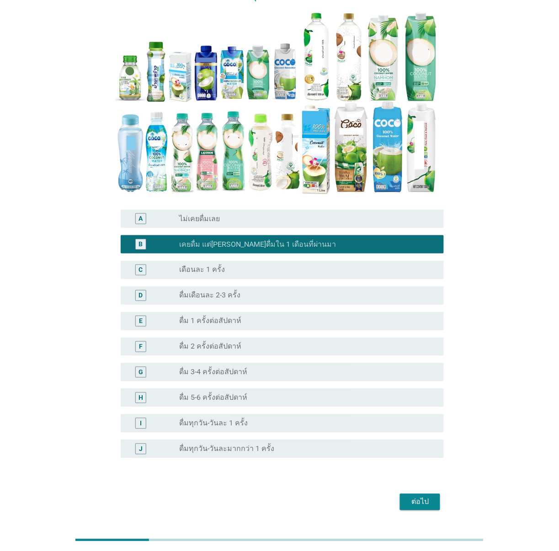
scroll to position [137, 0]
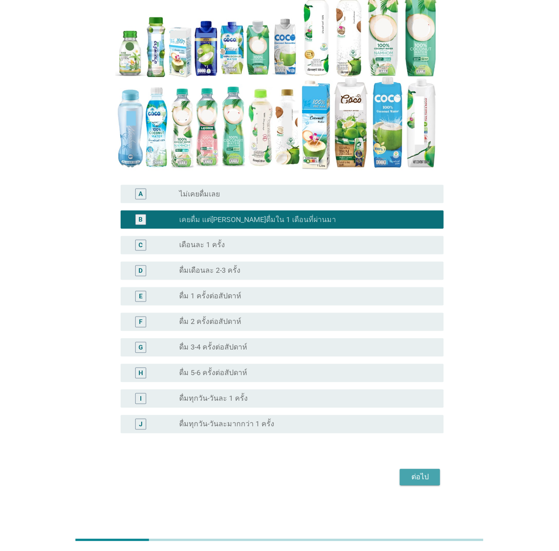
click at [417, 476] on div "ต่อไป" at bounding box center [420, 477] width 26 height 11
